Goal: Book appointment/travel/reservation

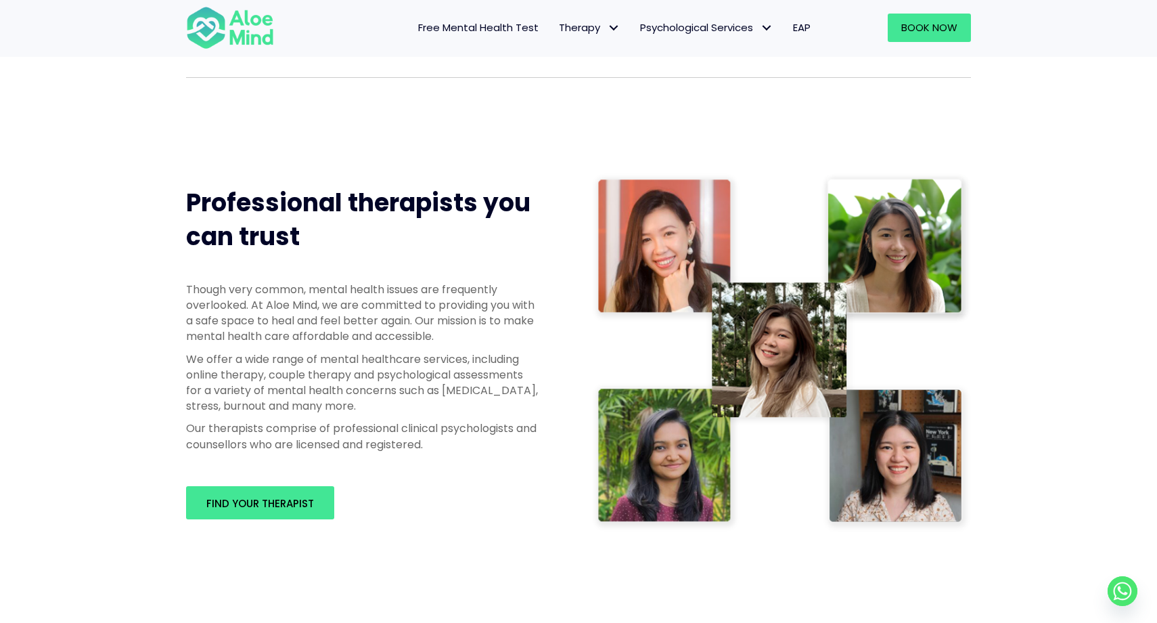
scroll to position [546, 0]
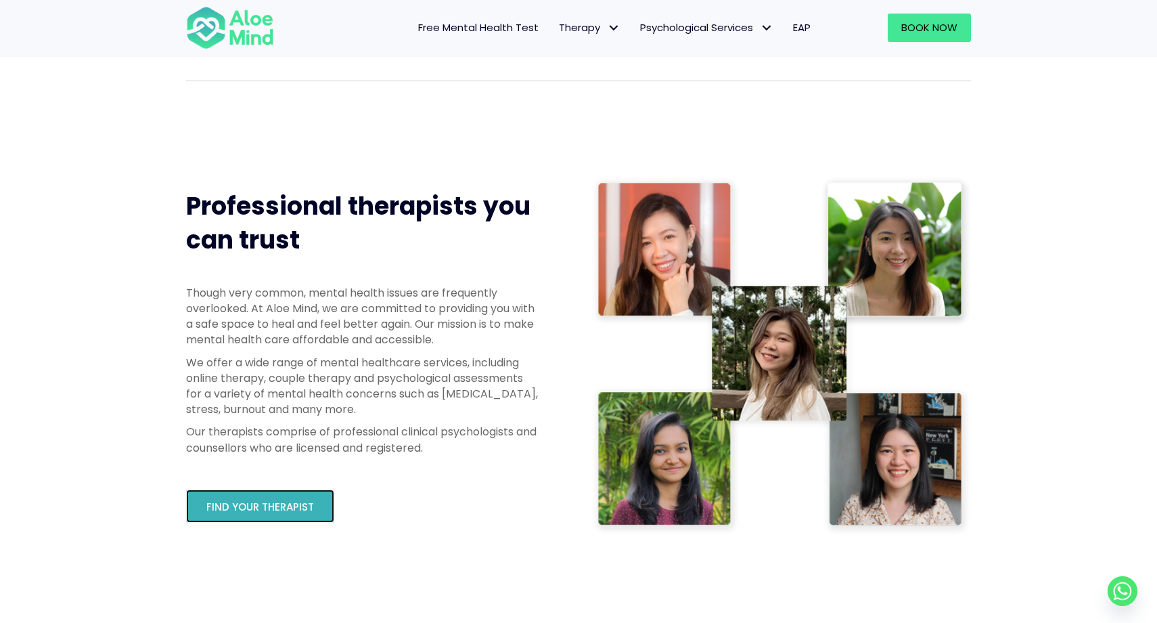
click at [299, 503] on span "Find your therapist" at bounding box center [260, 507] width 108 height 14
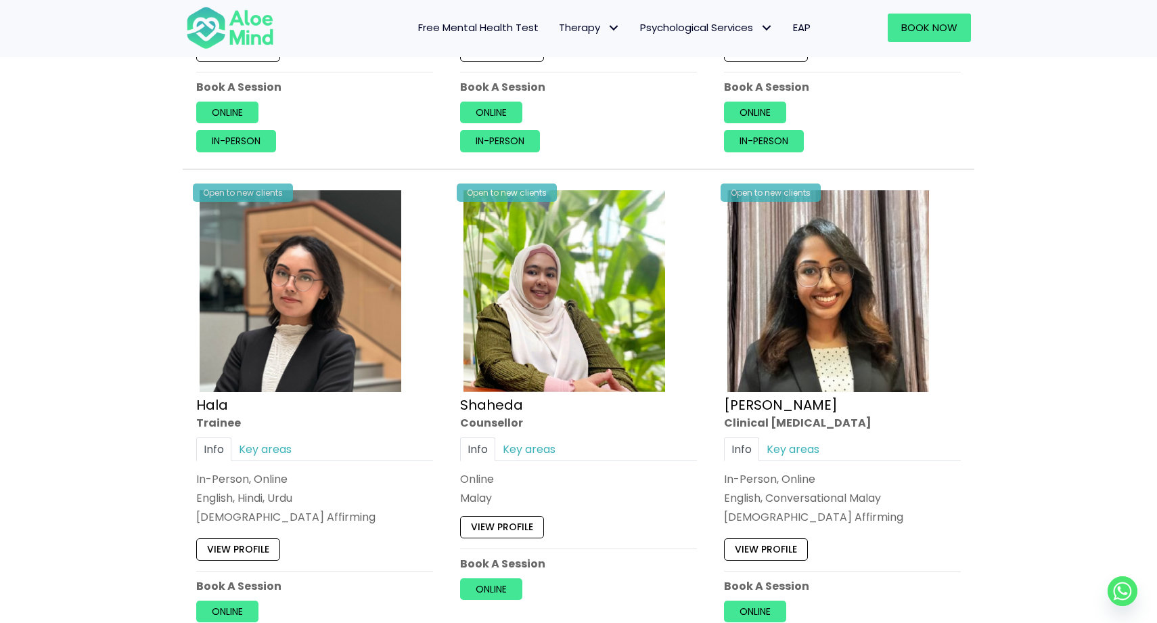
scroll to position [1094, 0]
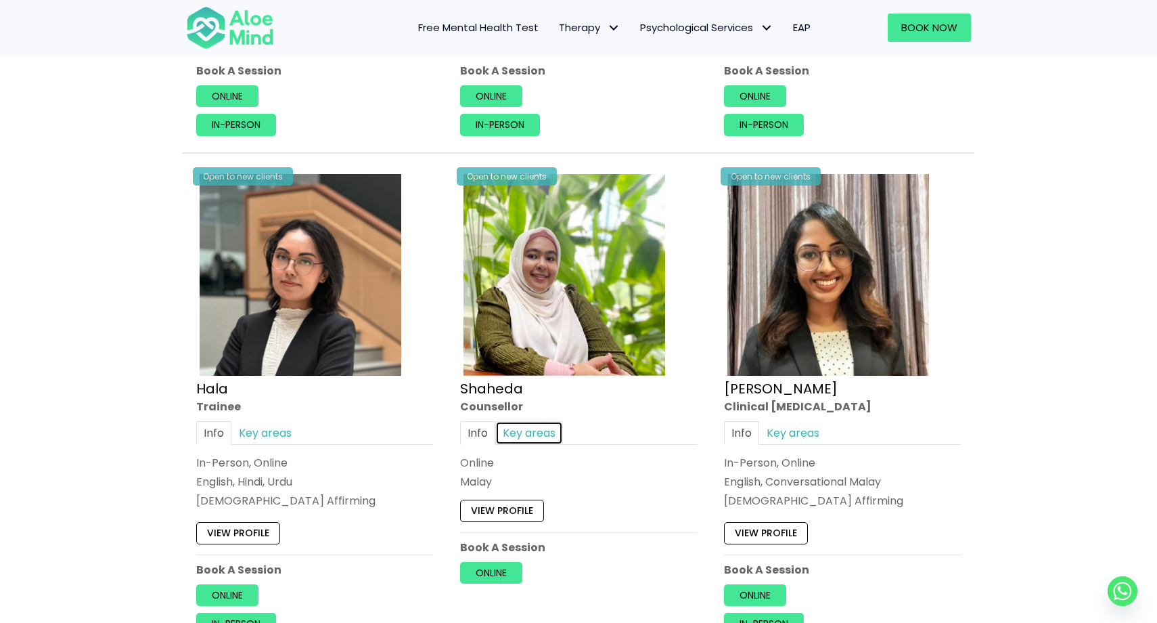
click at [538, 433] on link "Key areas" at bounding box center [529, 433] width 68 height 24
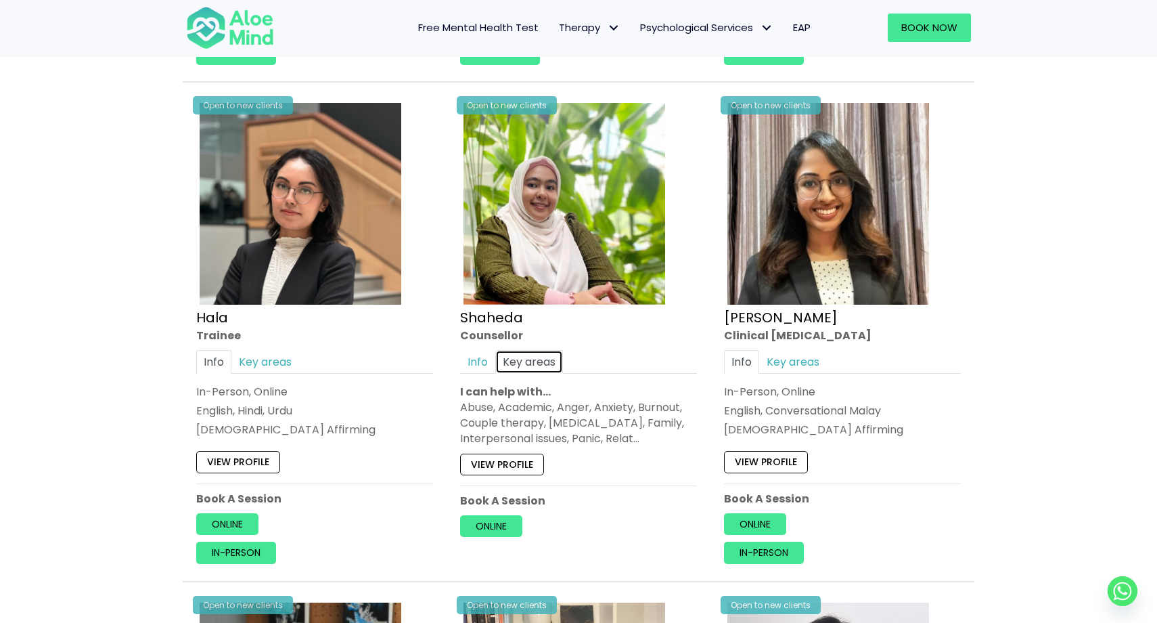
scroll to position [1170, 0]
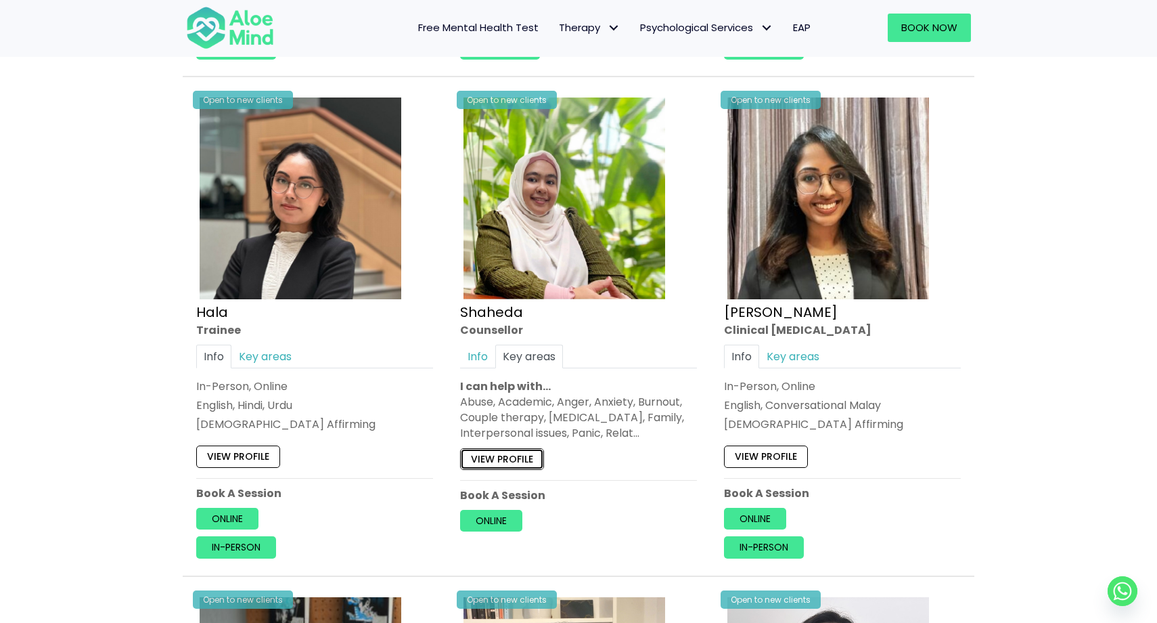
click at [523, 460] on link "View profile" at bounding box center [502, 459] width 84 height 22
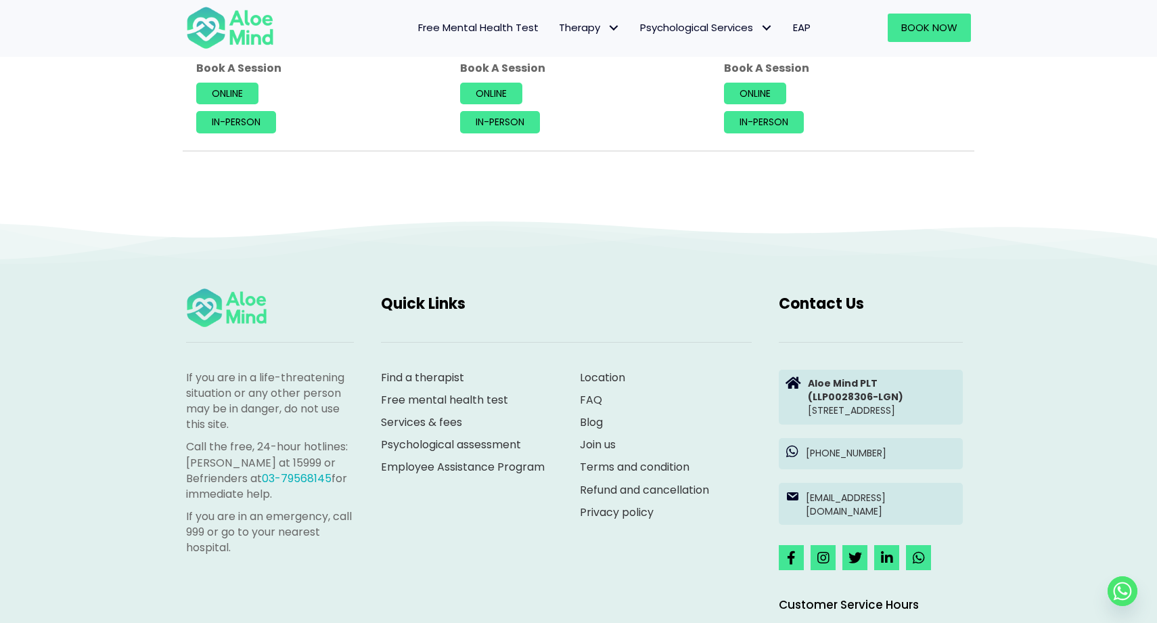
scroll to position [6125, 0]
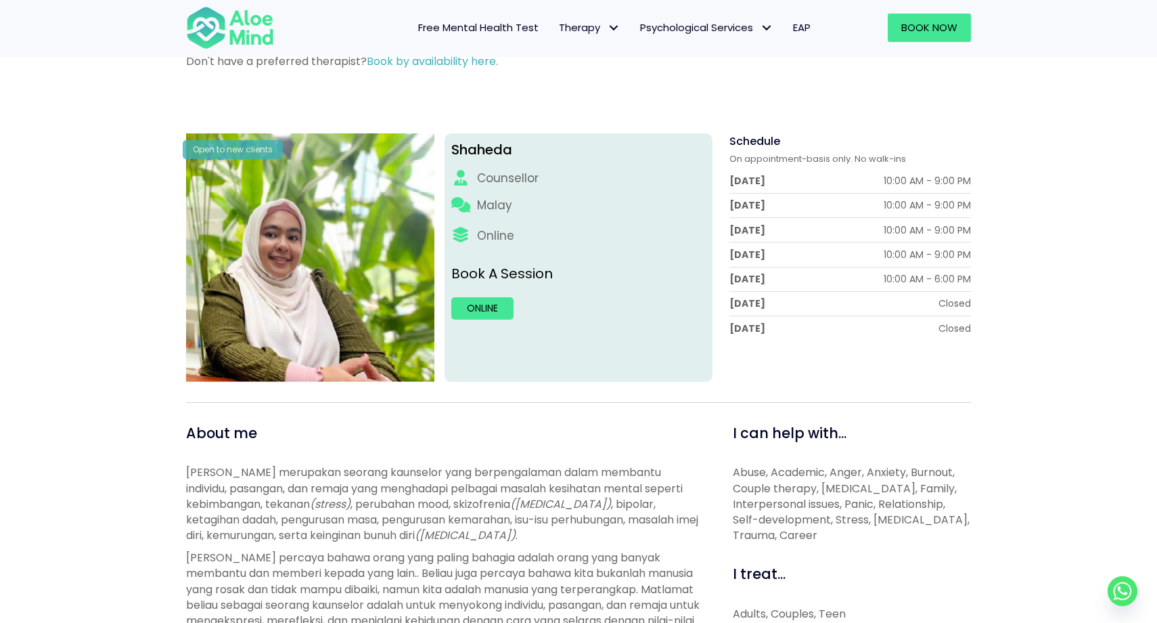
scroll to position [116, 0]
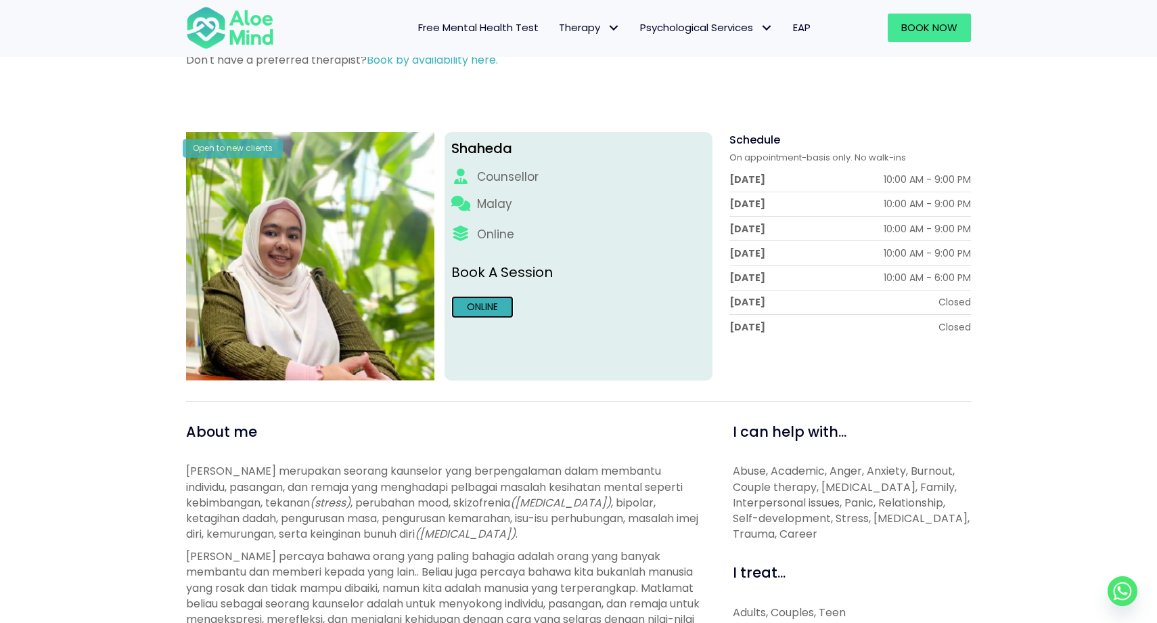
click at [485, 301] on link "Online" at bounding box center [482, 307] width 62 height 22
